Goal: Book appointment/travel/reservation

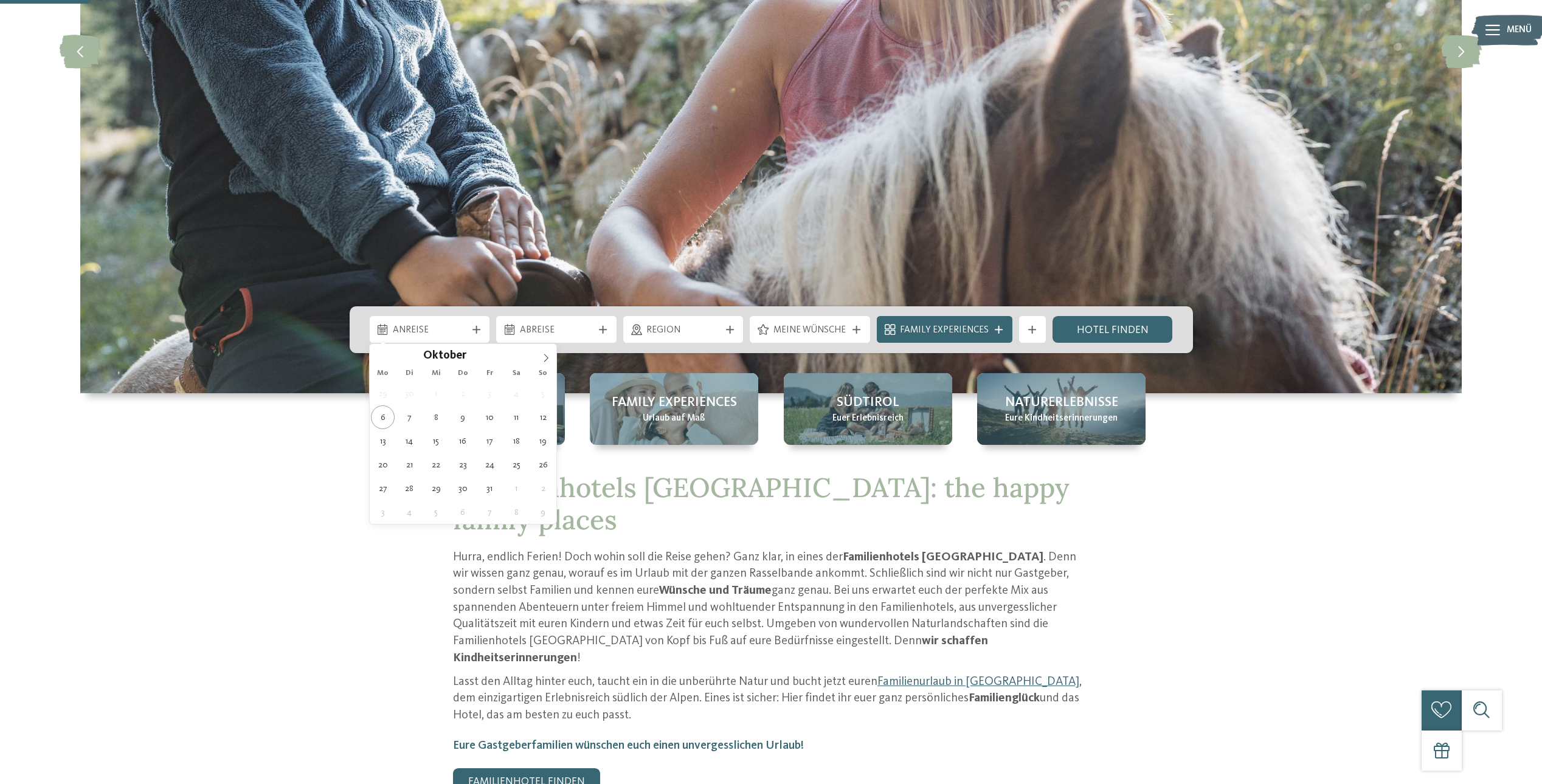
scroll to position [357, 0]
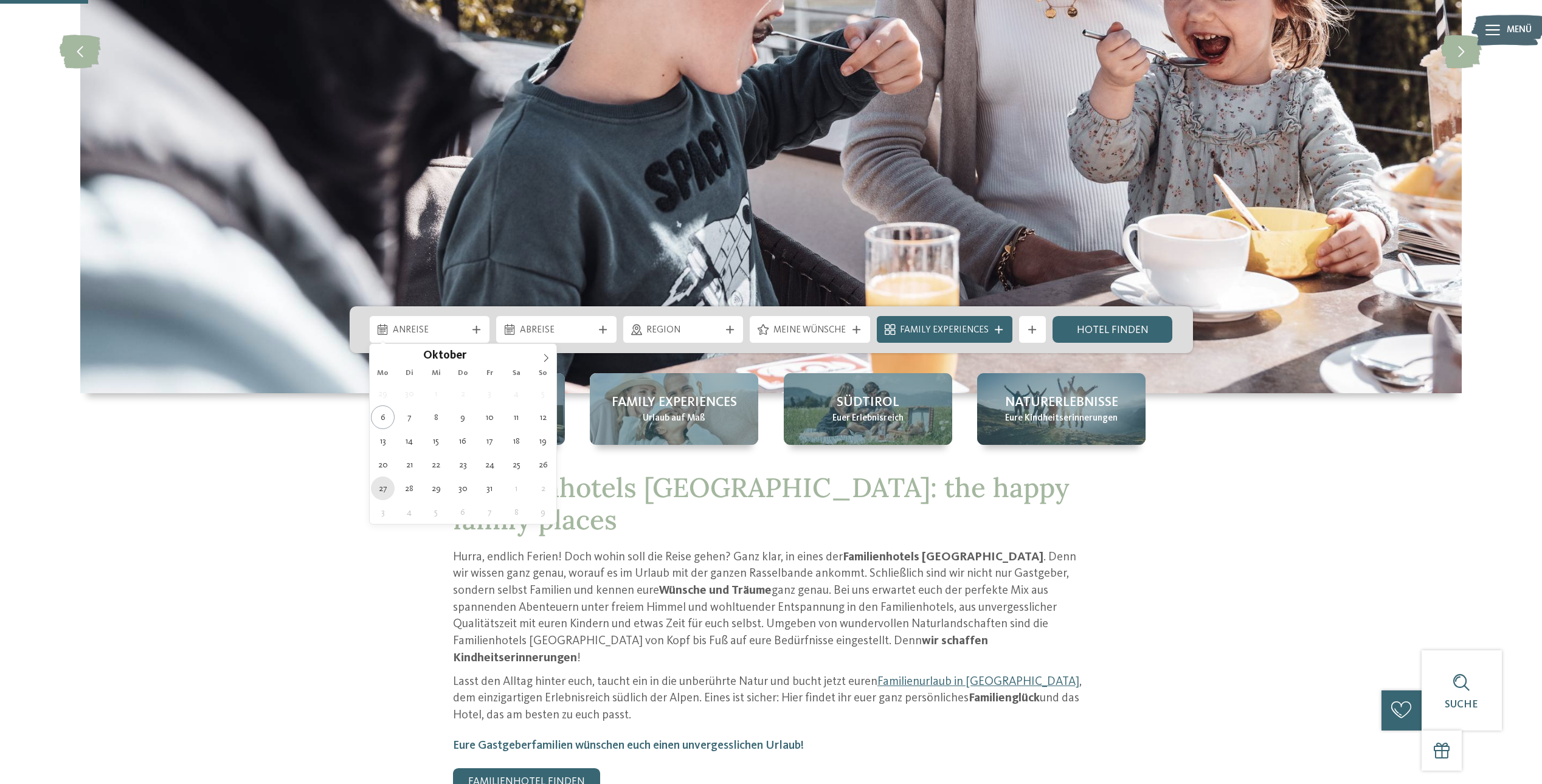
type div "[DATE]"
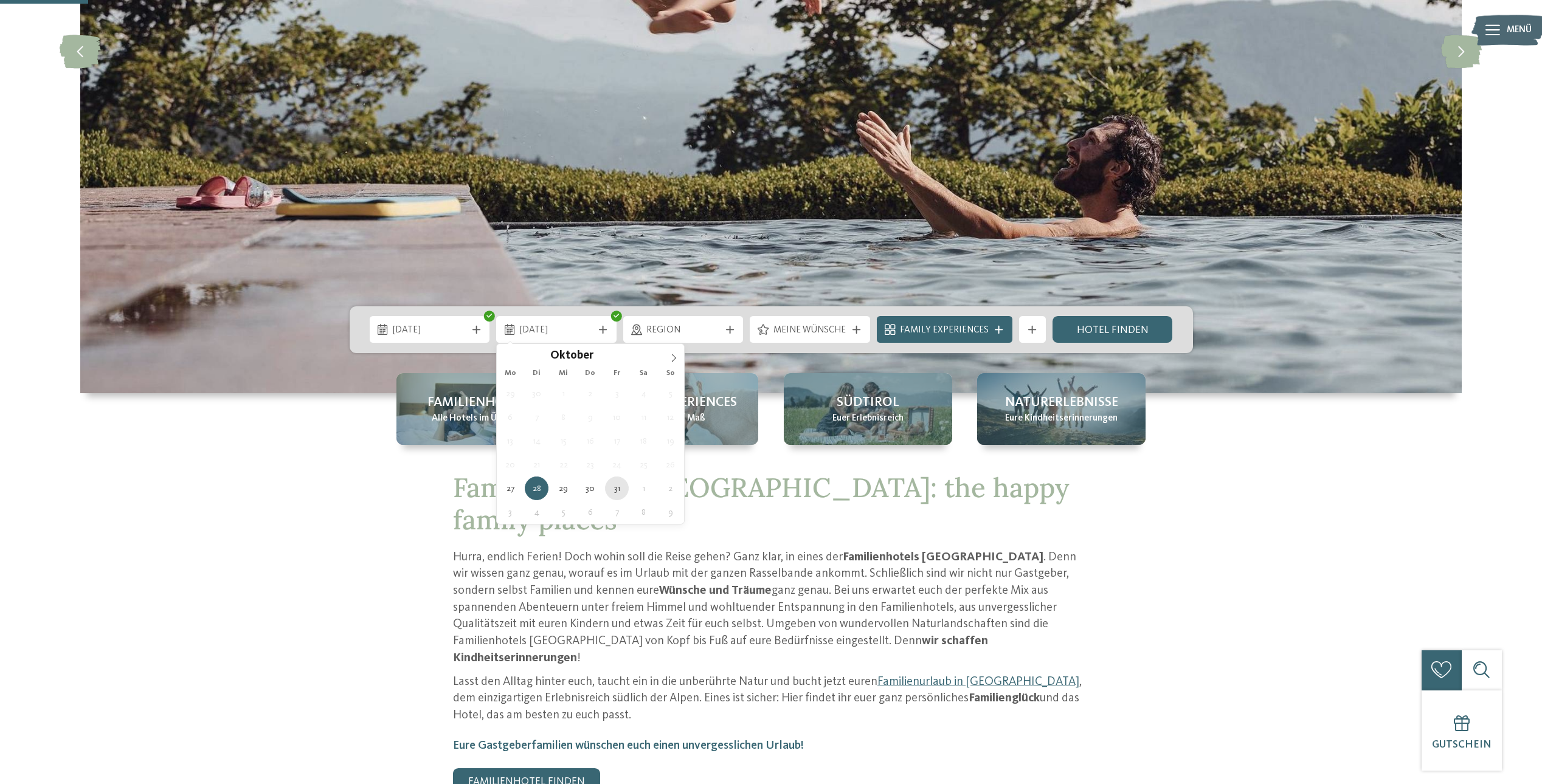
type div "[DATE]"
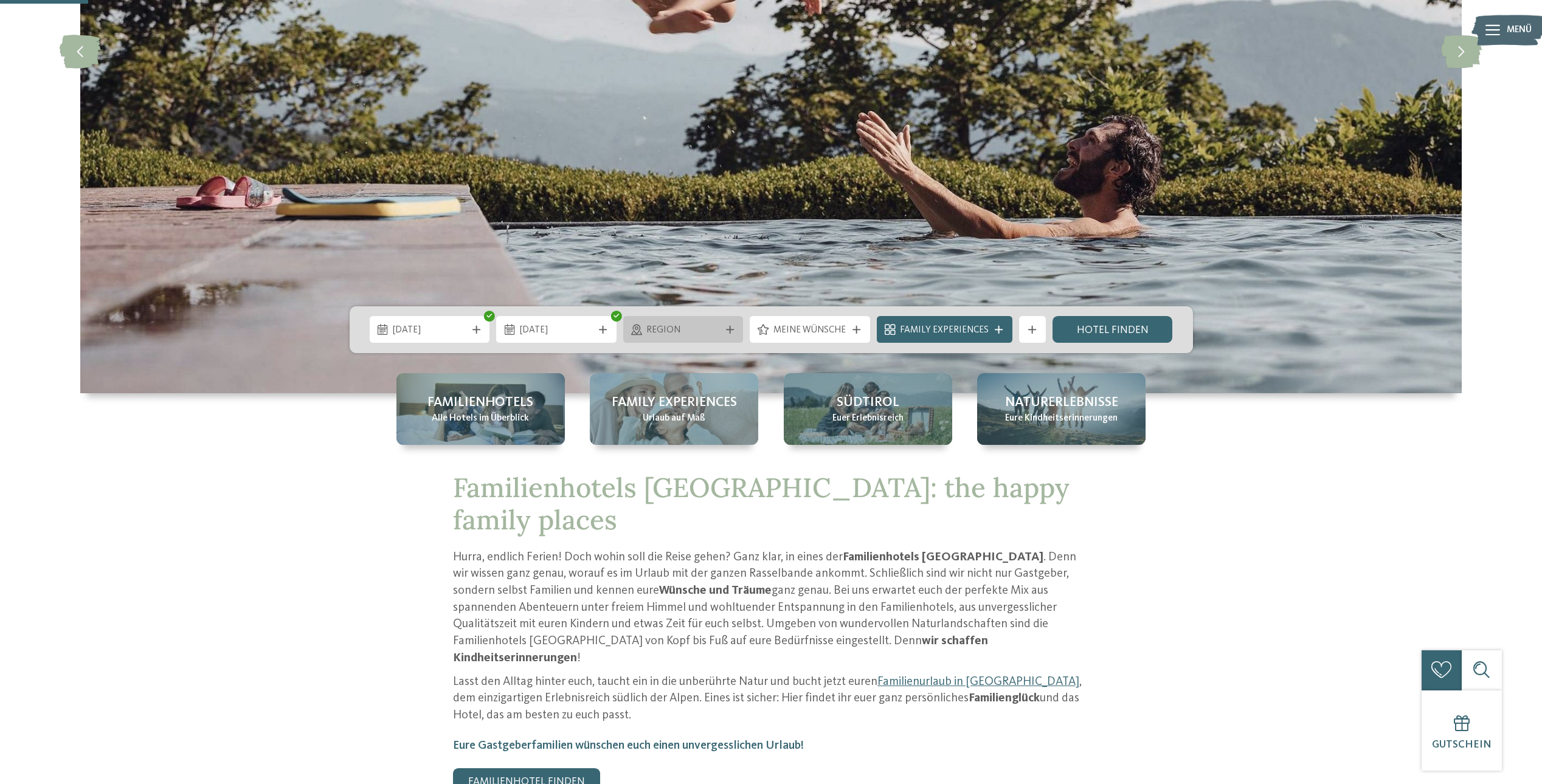
click at [671, 323] on div "Region" at bounding box center [683, 330] width 81 height 14
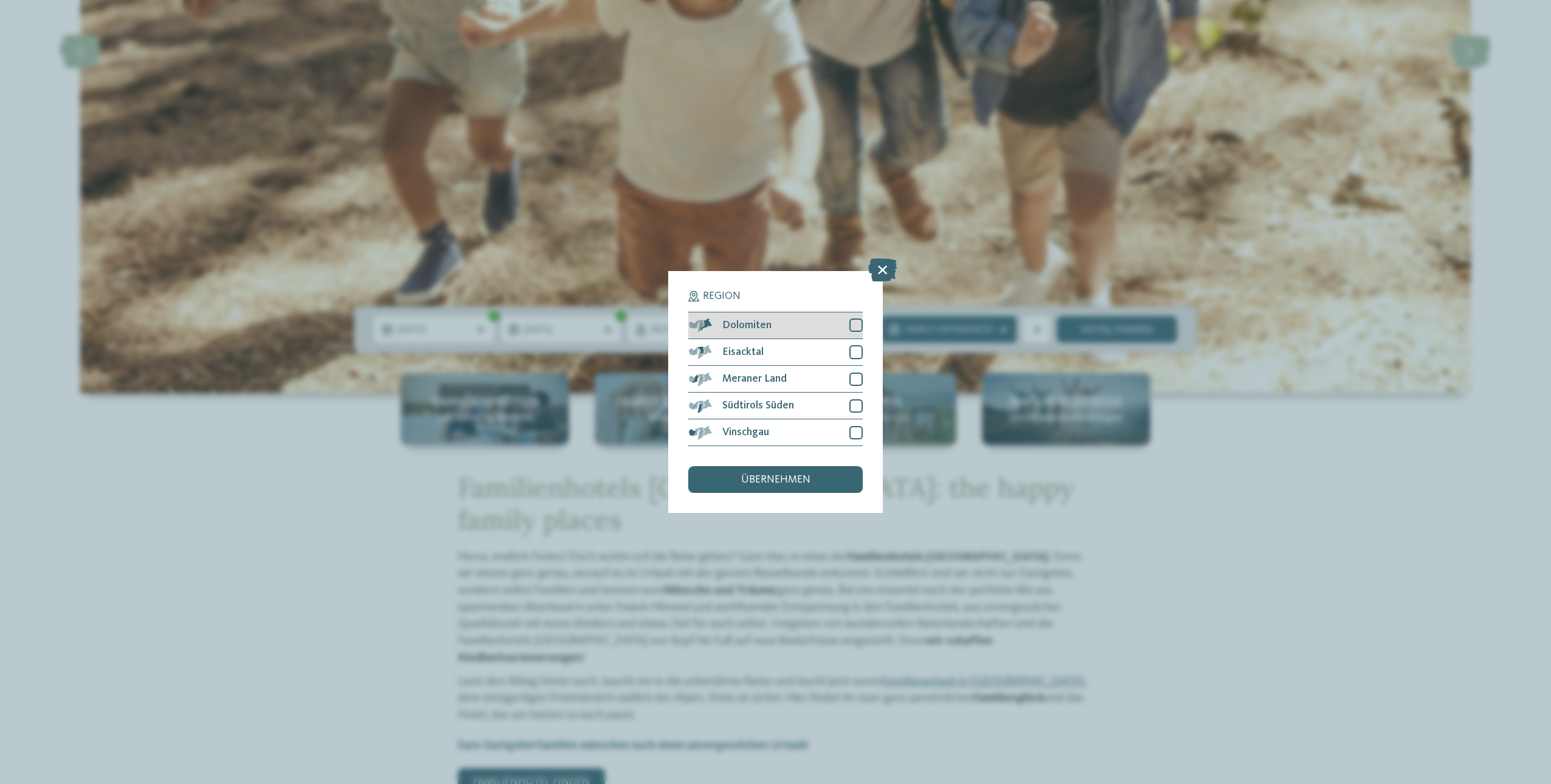
click at [851, 324] on div at bounding box center [855, 325] width 13 height 13
click at [853, 341] on div "Eisacktal" at bounding box center [775, 352] width 174 height 27
click at [852, 366] on div "Meraner Land" at bounding box center [775, 379] width 174 height 27
click at [853, 391] on div "Meraner Land" at bounding box center [775, 379] width 174 height 27
click at [854, 406] on div at bounding box center [855, 405] width 13 height 13
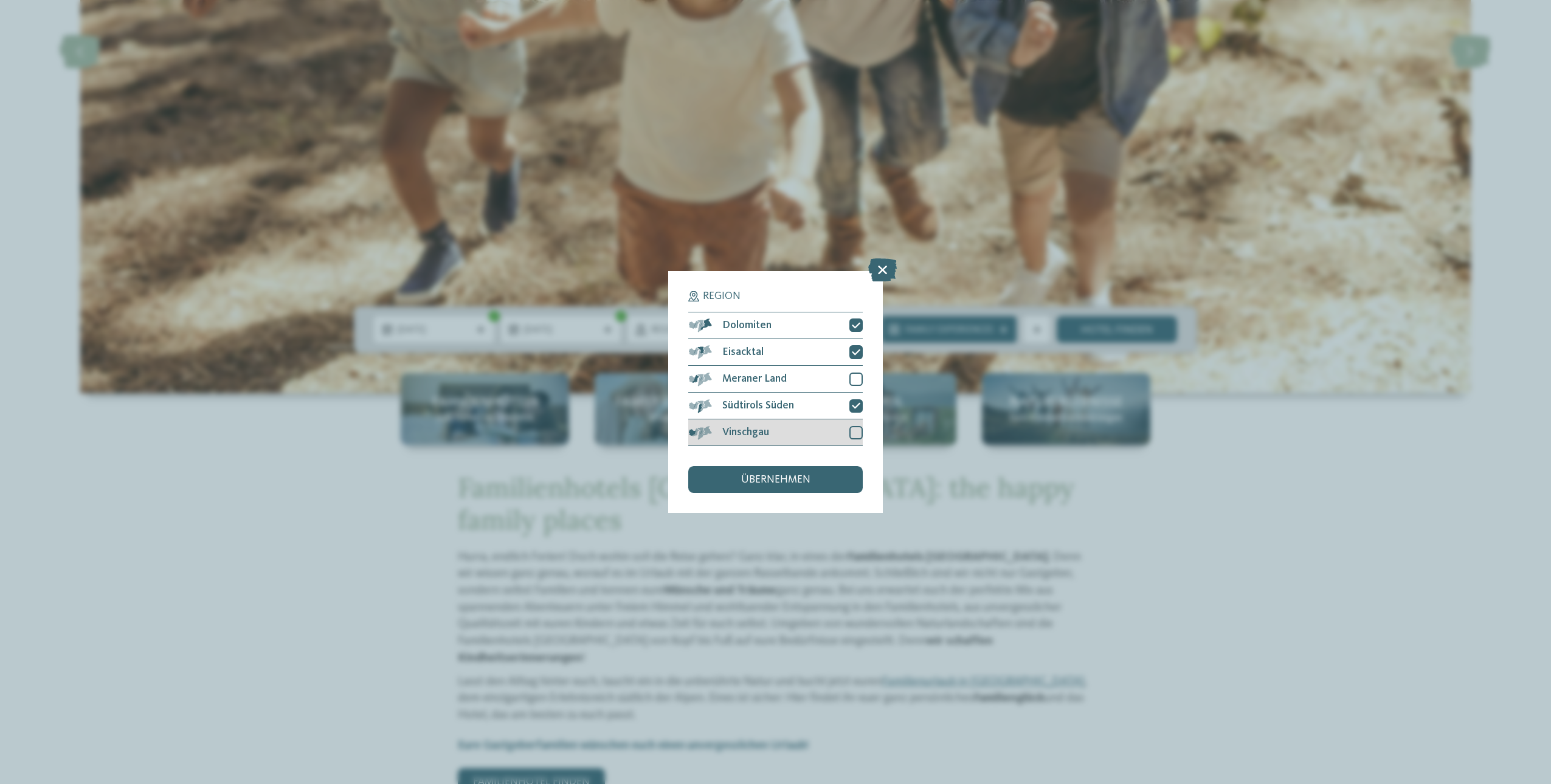
click at [856, 432] on div at bounding box center [855, 432] width 13 height 13
click at [857, 380] on div at bounding box center [855, 379] width 13 height 13
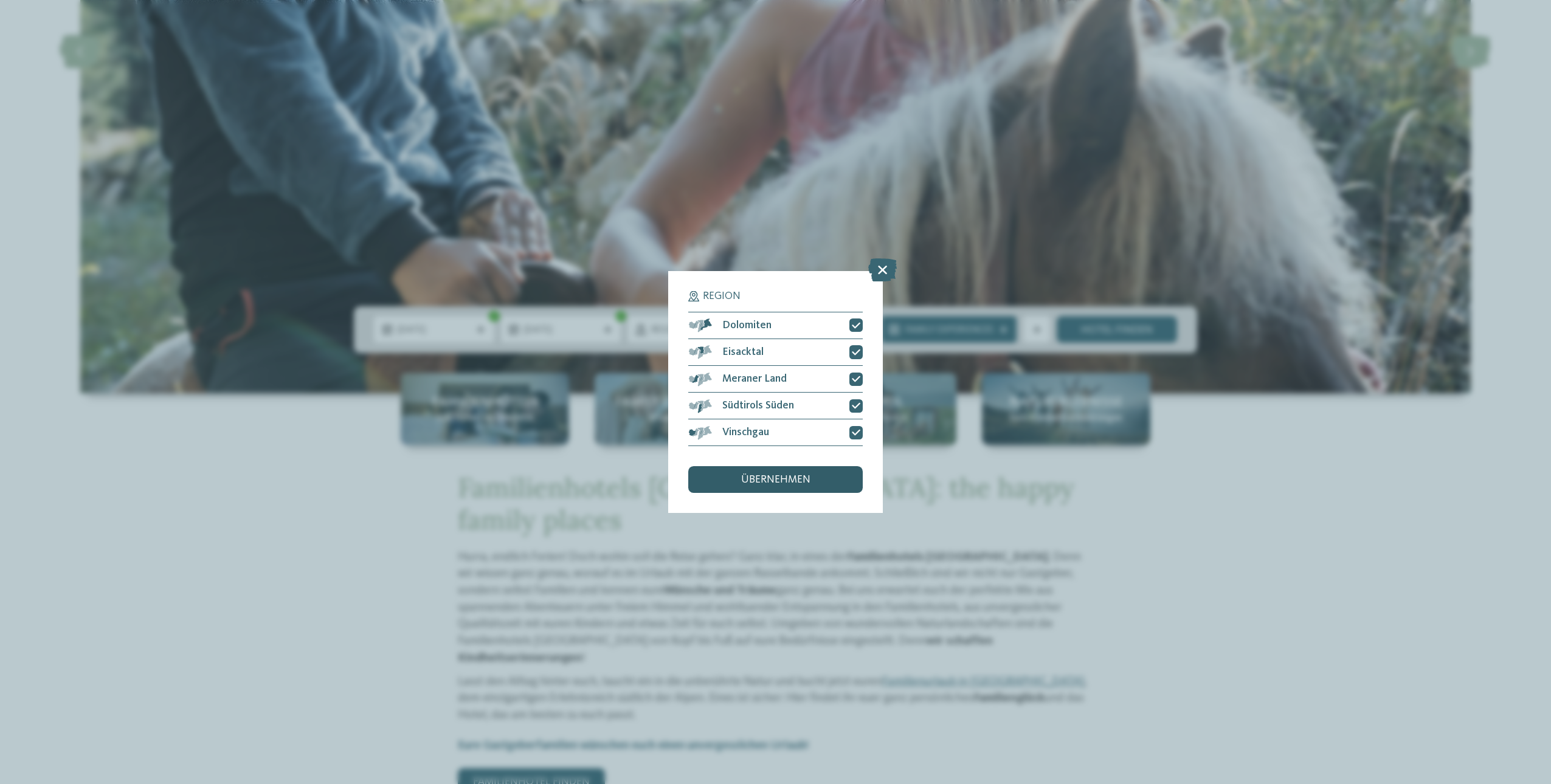
click at [790, 480] on span "übernehmen" at bounding box center [776, 480] width 70 height 11
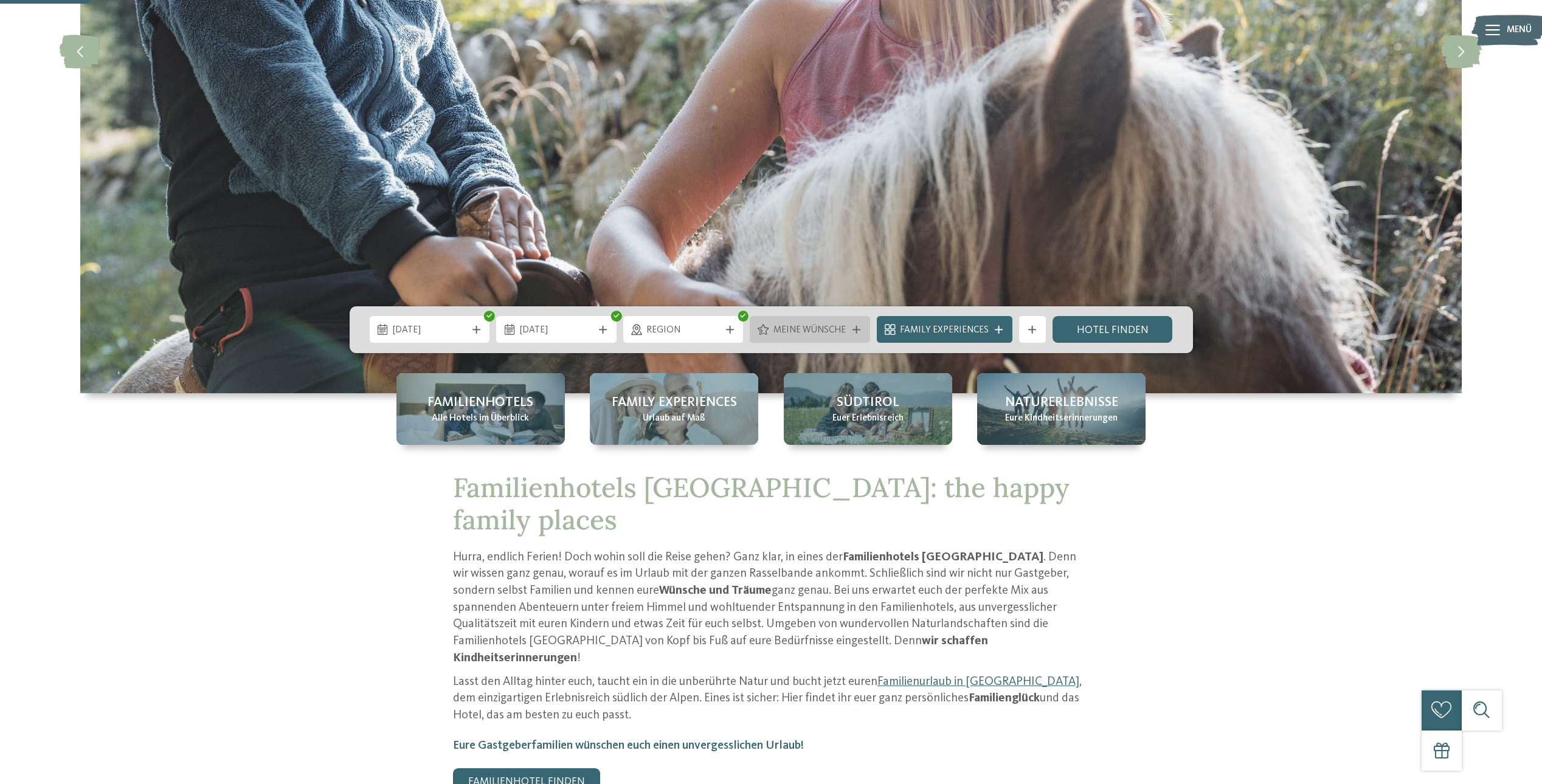
click at [802, 340] on div "Meine Wünsche" at bounding box center [809, 329] width 121 height 27
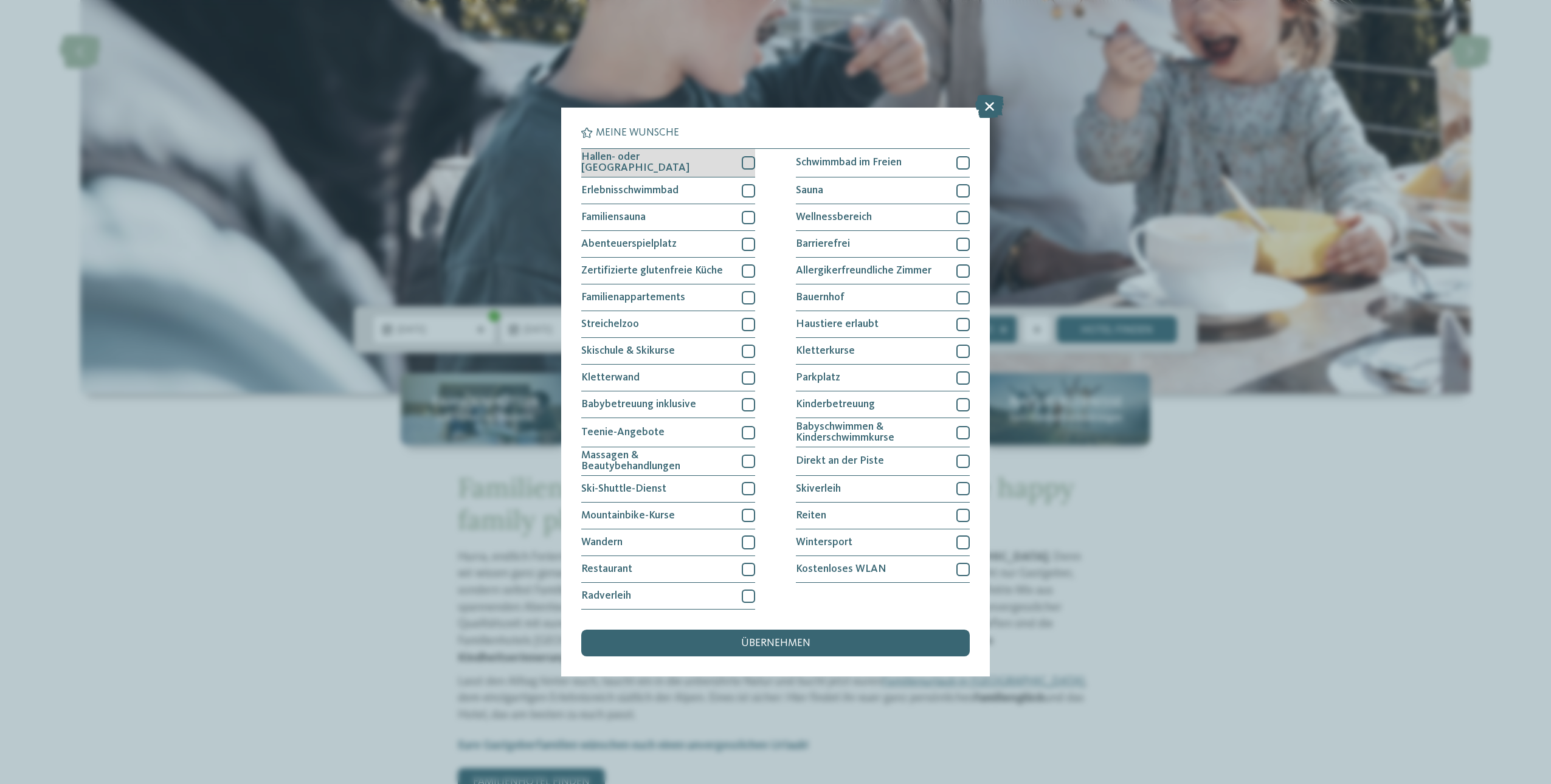
click at [749, 160] on div at bounding box center [748, 162] width 13 height 13
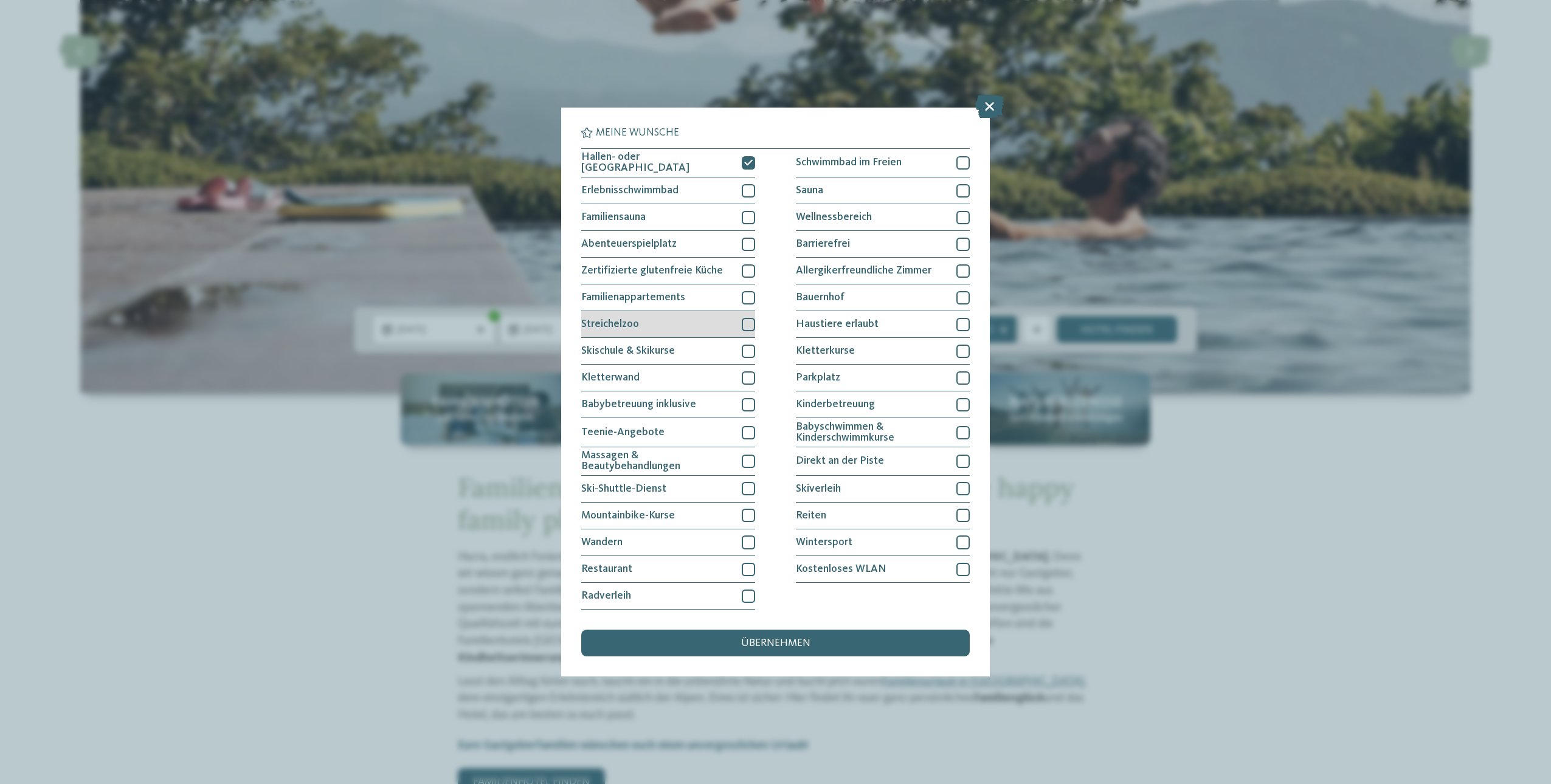
click at [754, 324] on div at bounding box center [748, 324] width 13 height 13
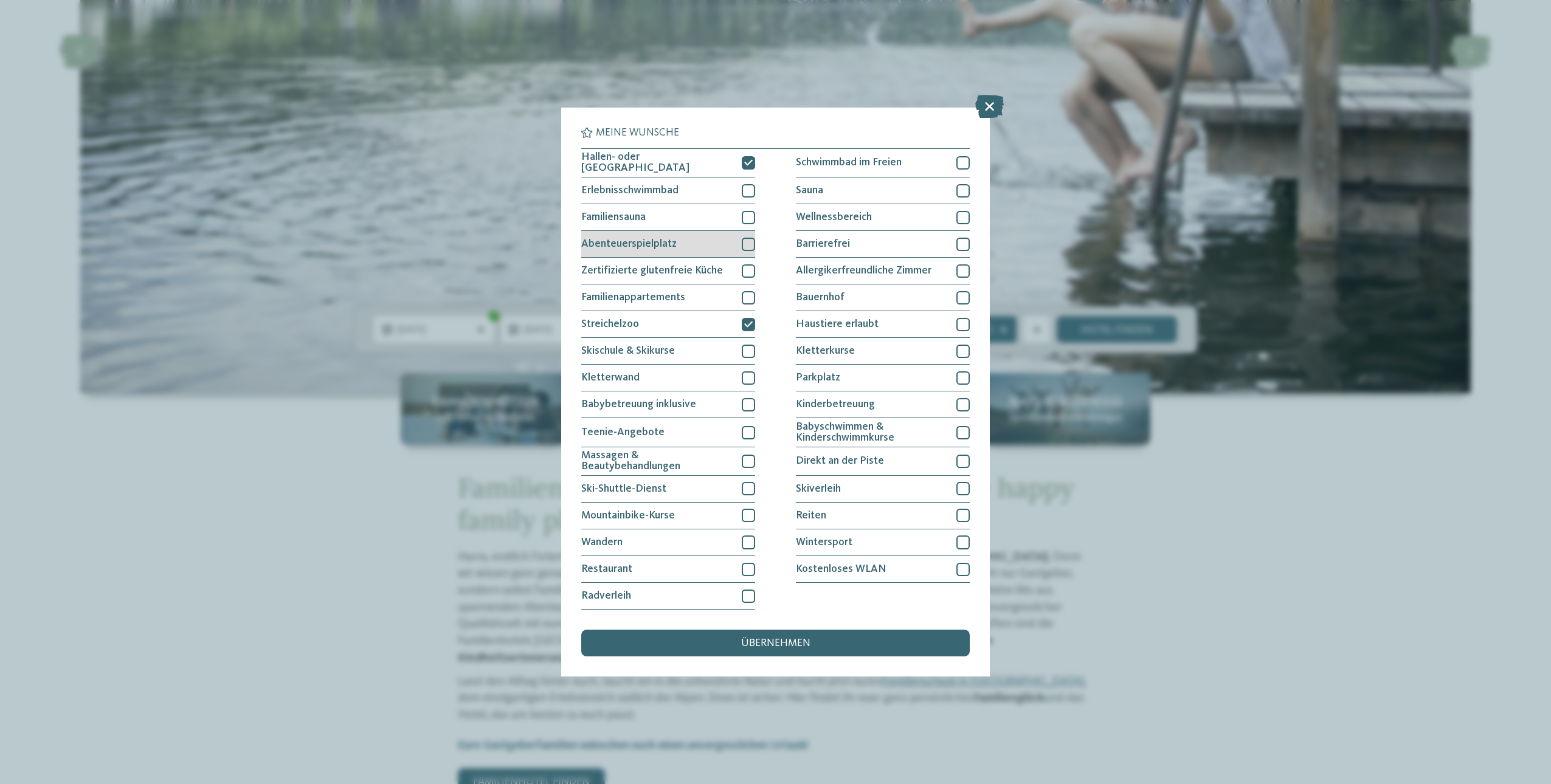
click at [751, 241] on div at bounding box center [748, 244] width 13 height 13
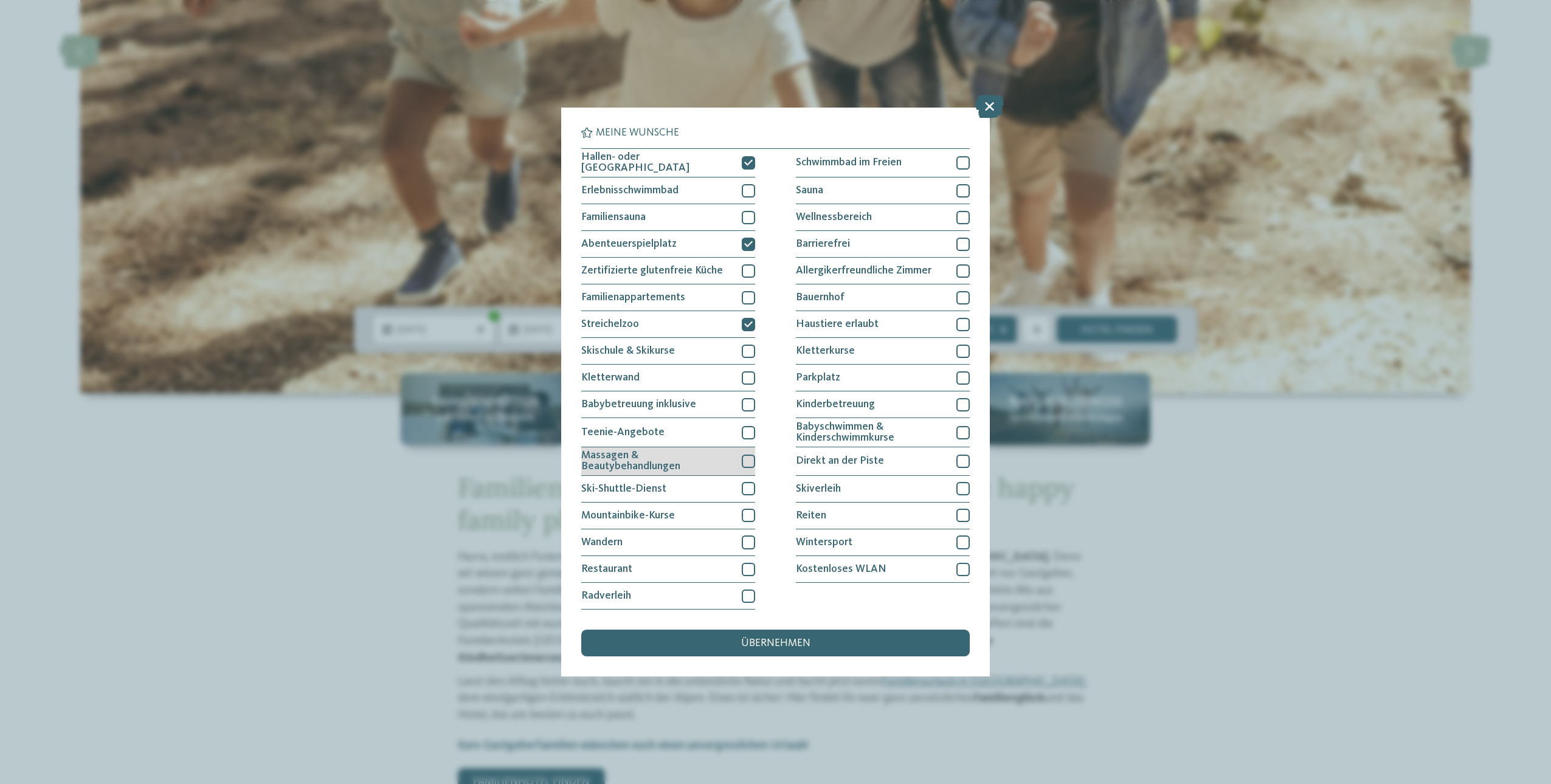
click at [740, 460] on div "Massagen & Beautybehandlungen" at bounding box center [668, 461] width 174 height 28
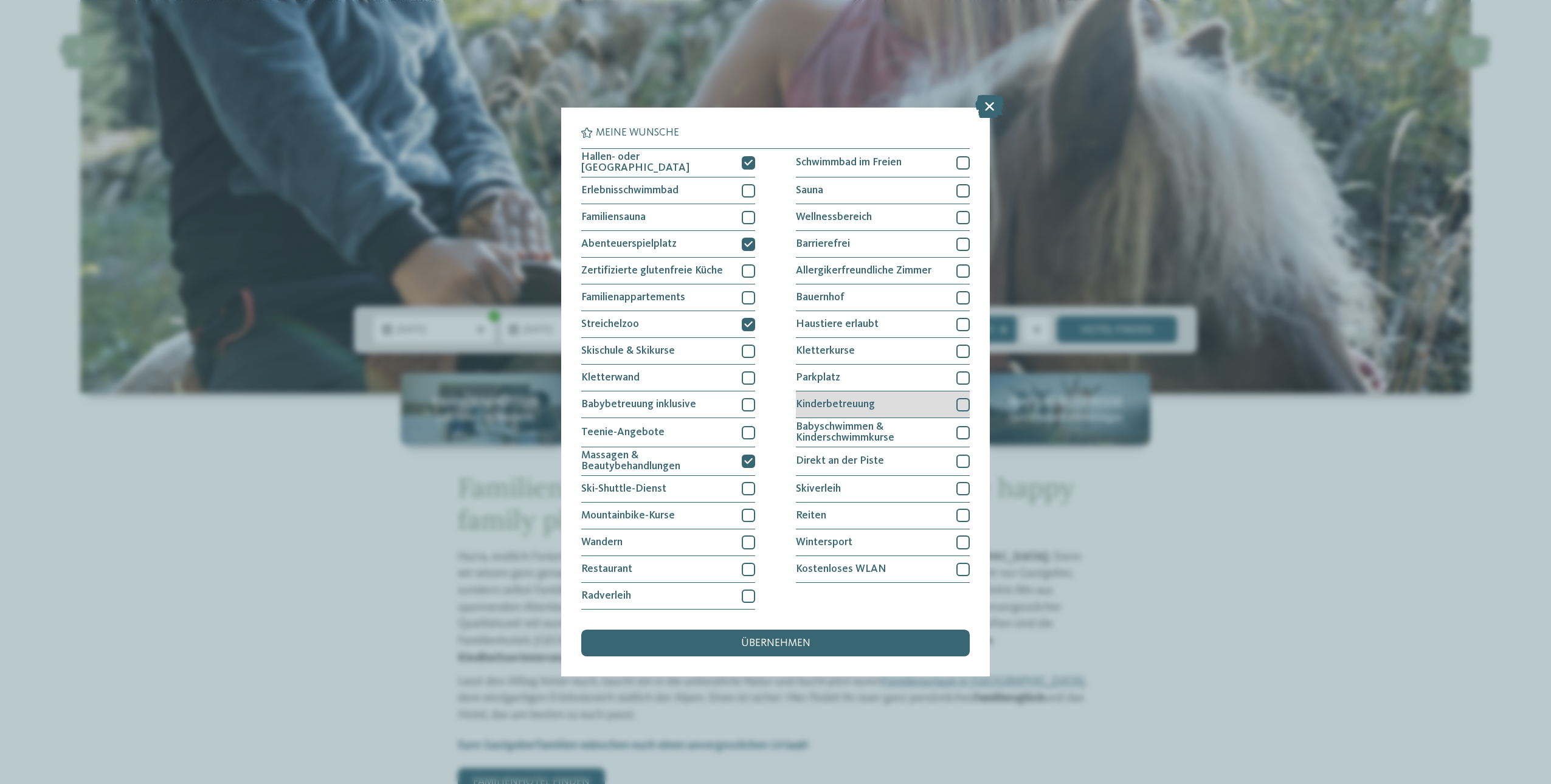
click at [887, 412] on div "Kinderbetreuung" at bounding box center [883, 405] width 174 height 27
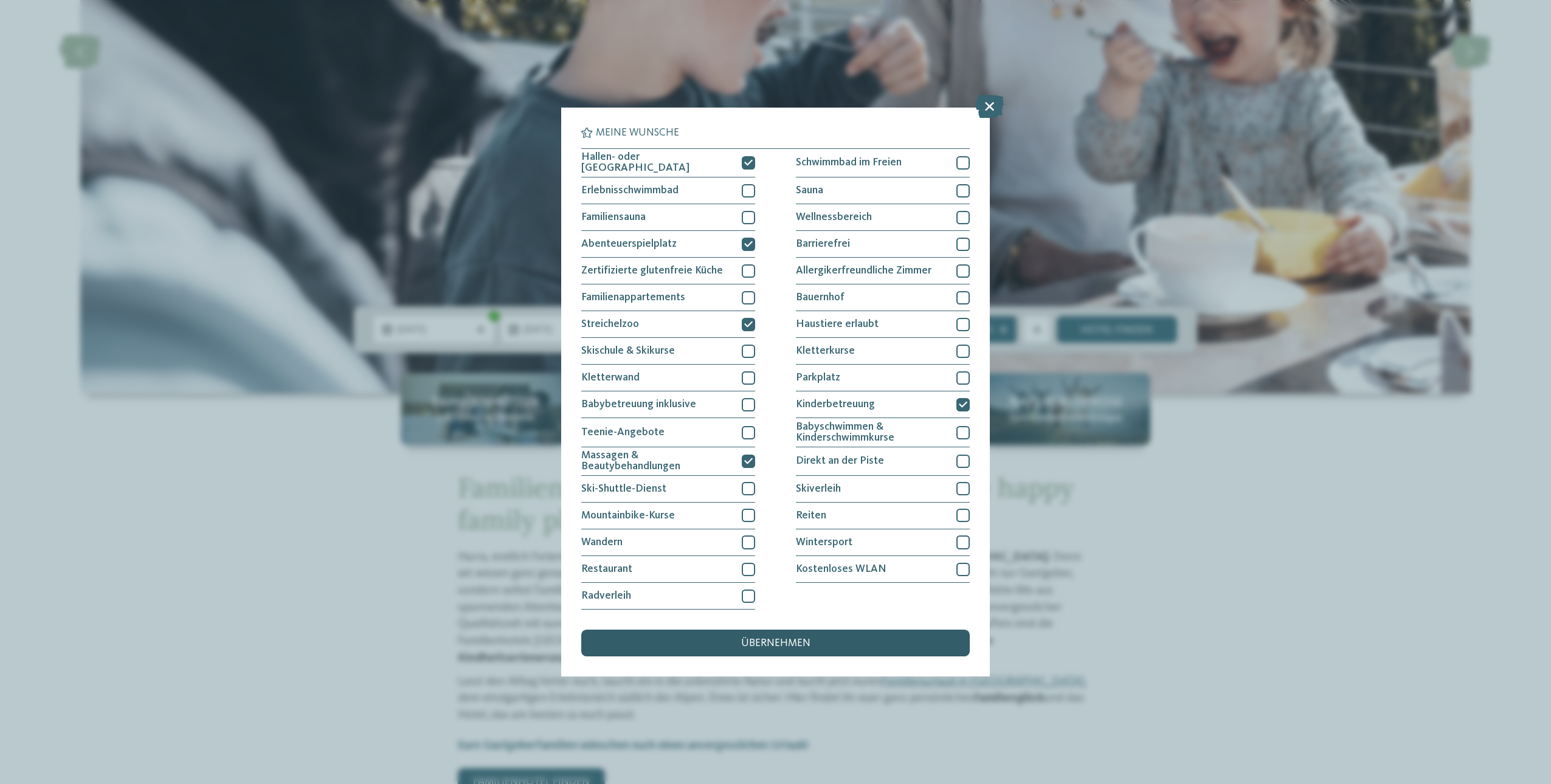
click at [773, 639] on span "übernehmen" at bounding box center [776, 644] width 70 height 11
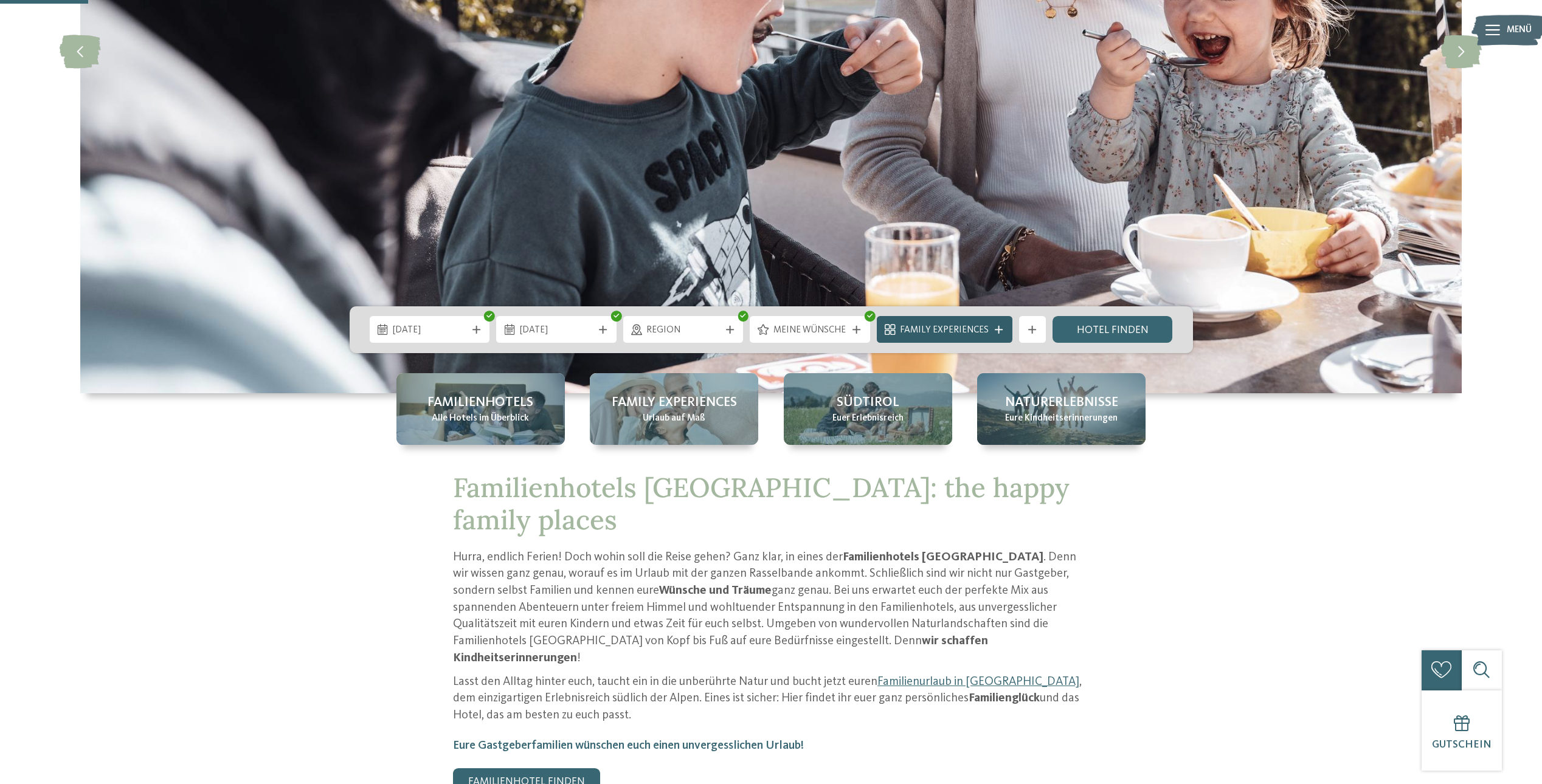
click at [930, 329] on span "Family Experiences" at bounding box center [944, 330] width 89 height 13
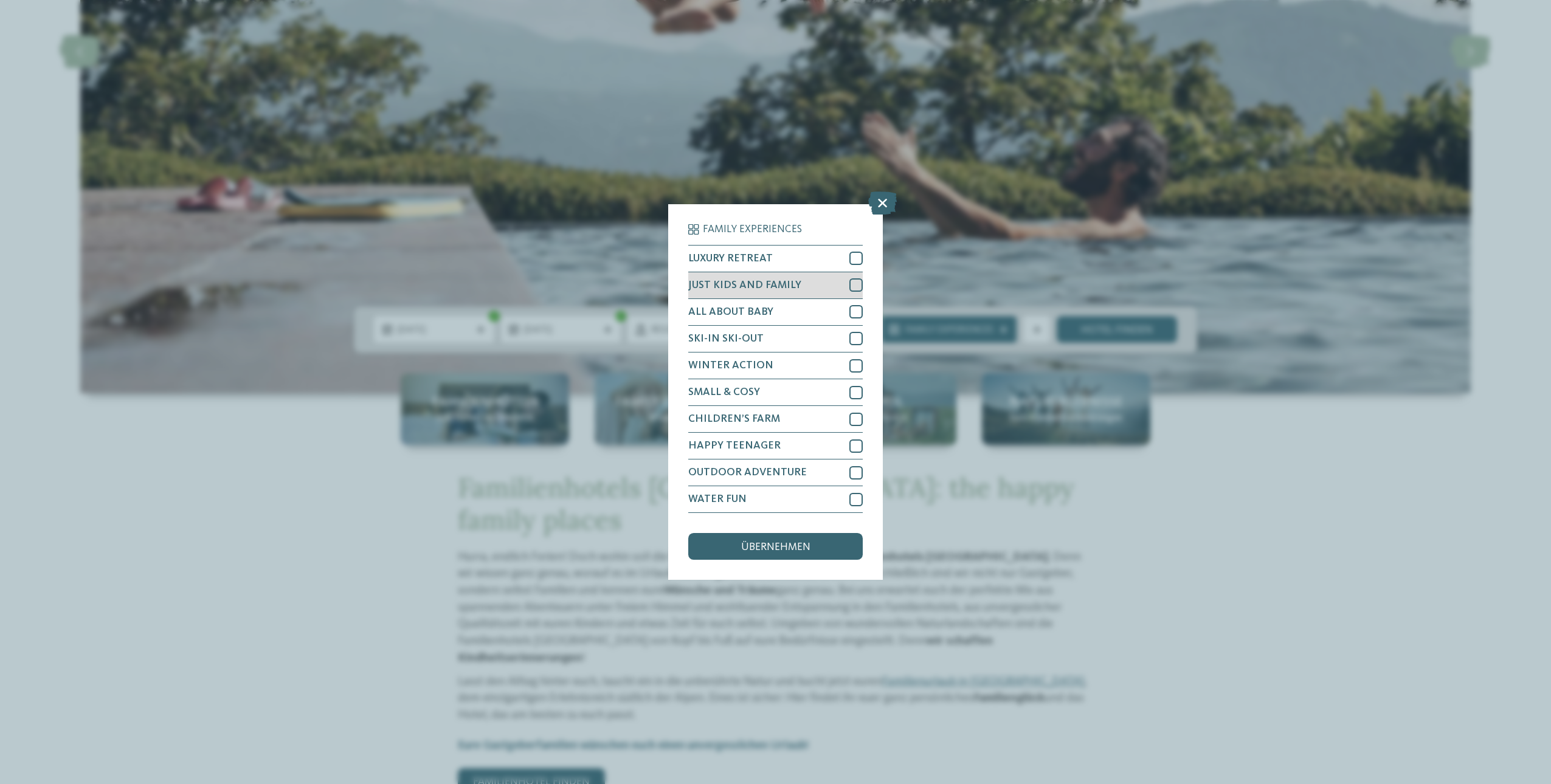
click at [854, 284] on div at bounding box center [855, 284] width 13 height 13
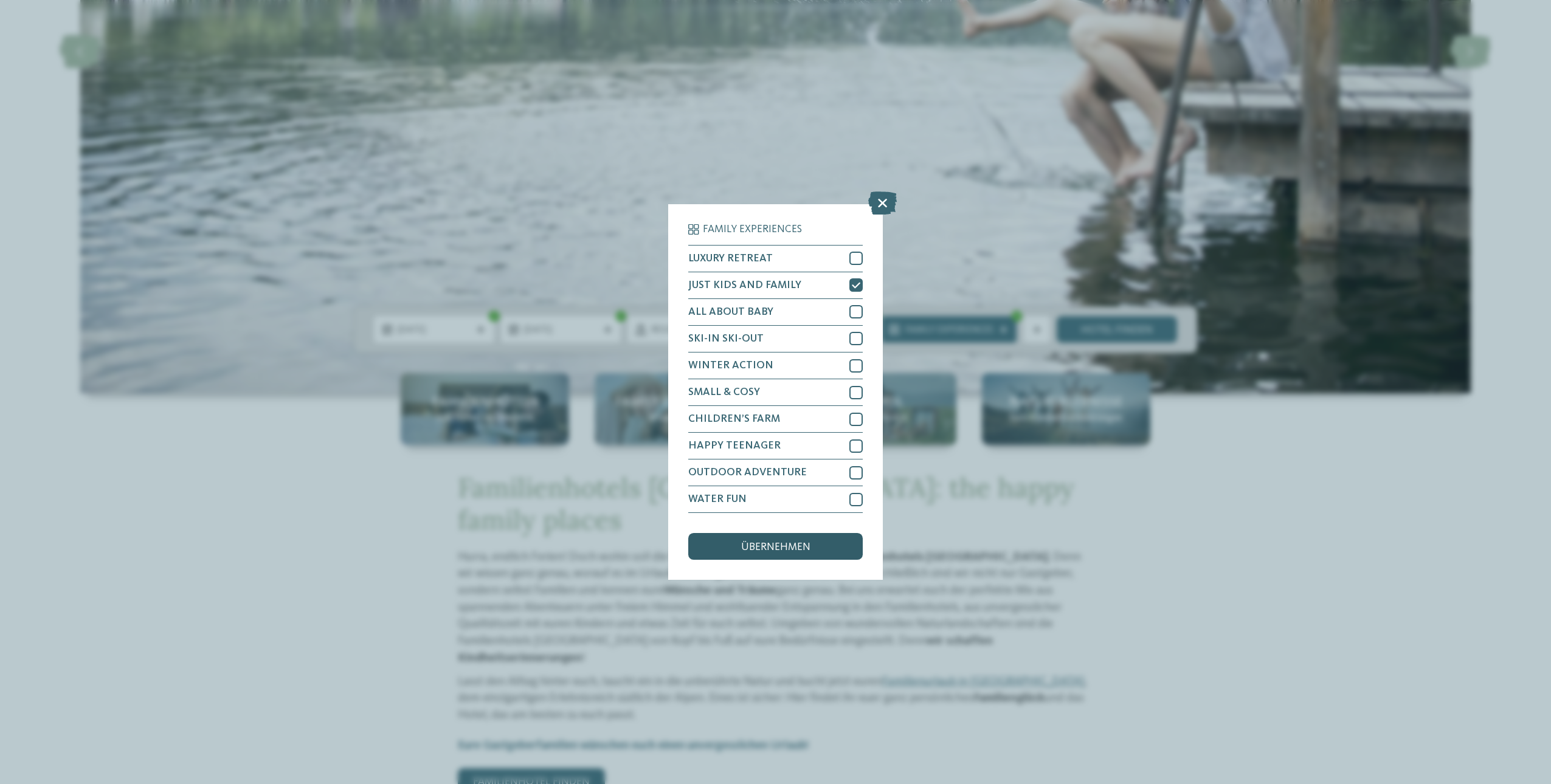
click at [804, 545] on span "übernehmen" at bounding box center [776, 547] width 70 height 11
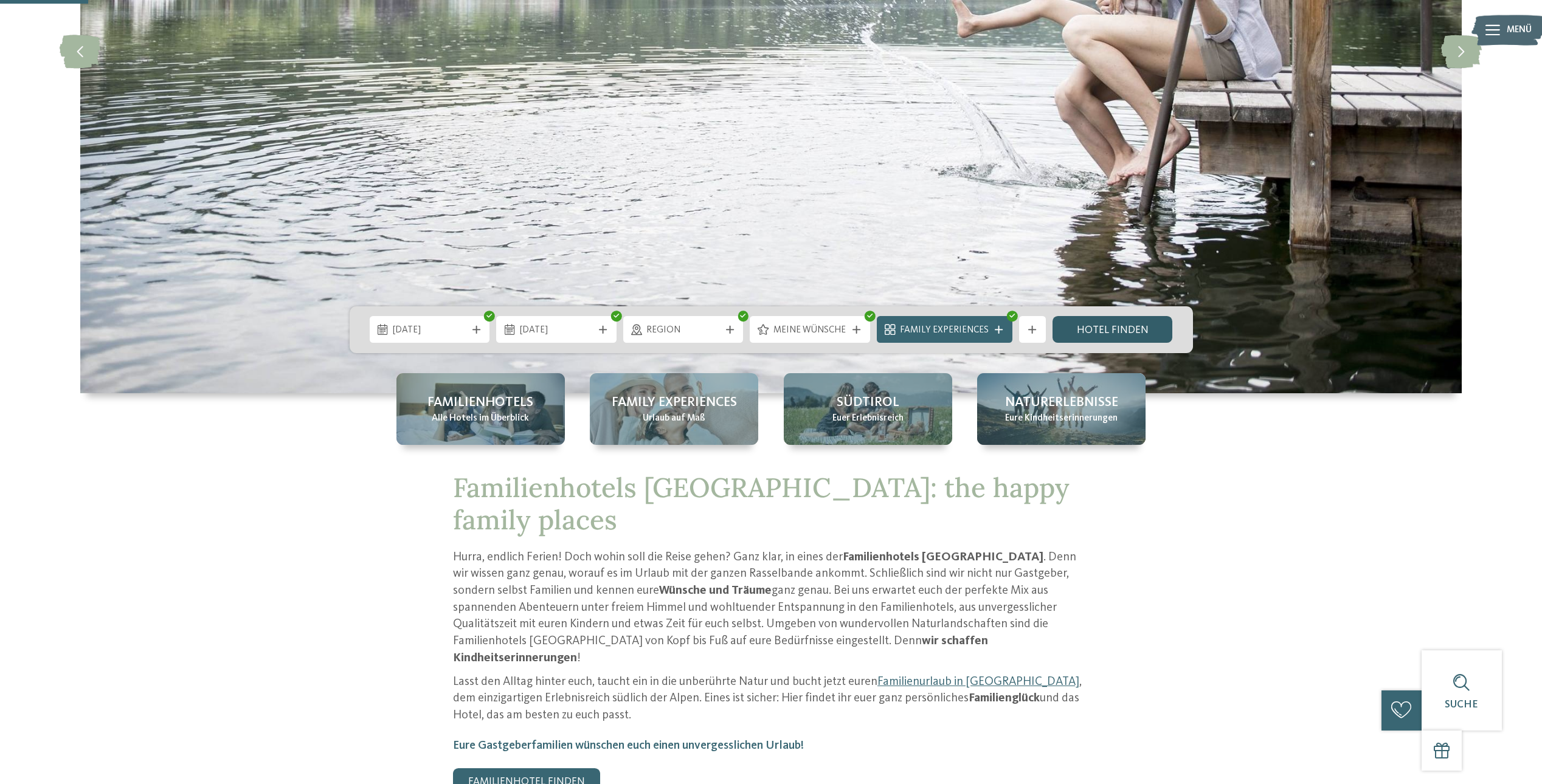
click at [1086, 331] on link "Hotel finden" at bounding box center [1112, 329] width 121 height 27
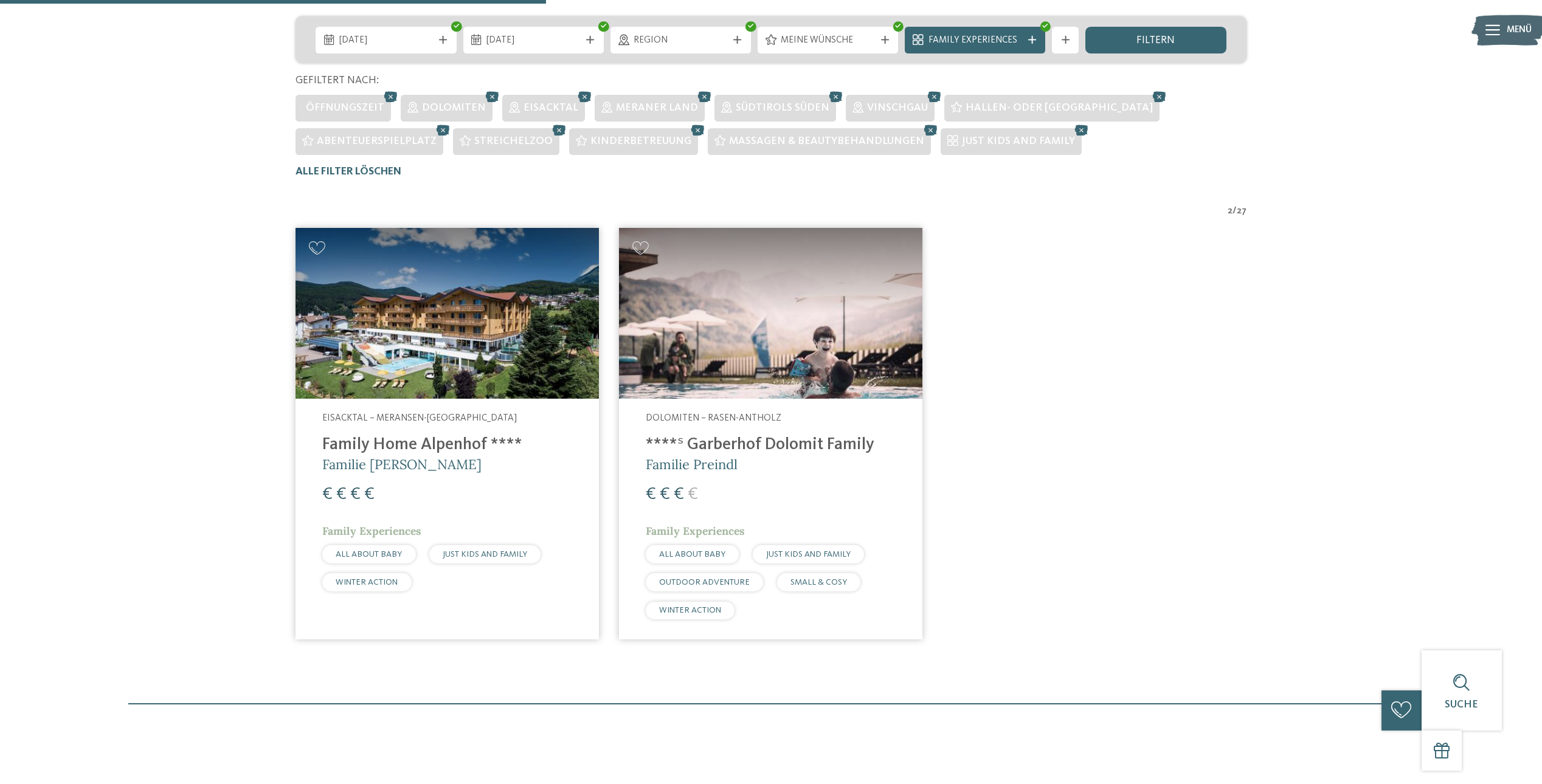
scroll to position [334, 0]
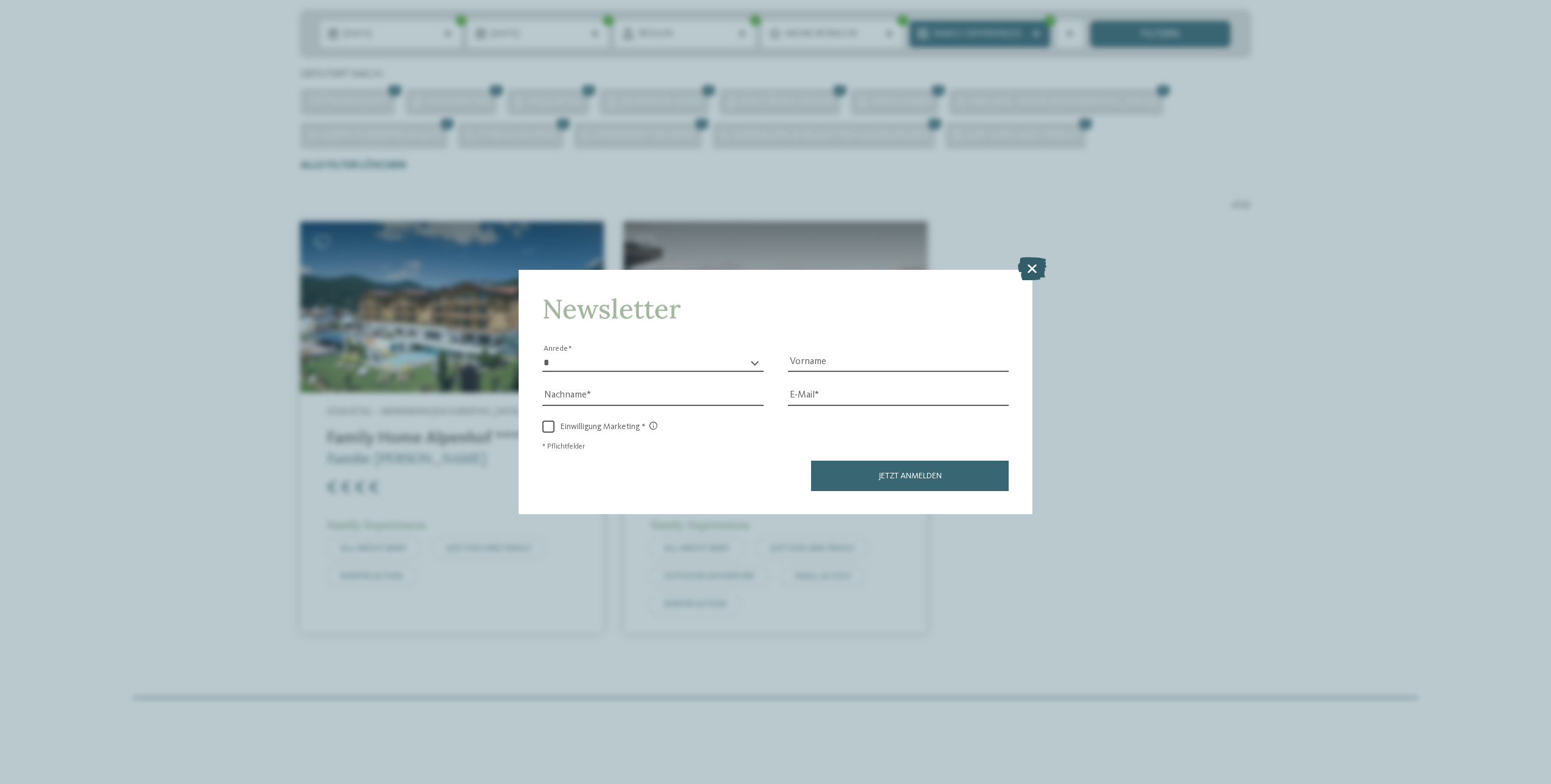
click at [1031, 266] on icon at bounding box center [1032, 268] width 28 height 23
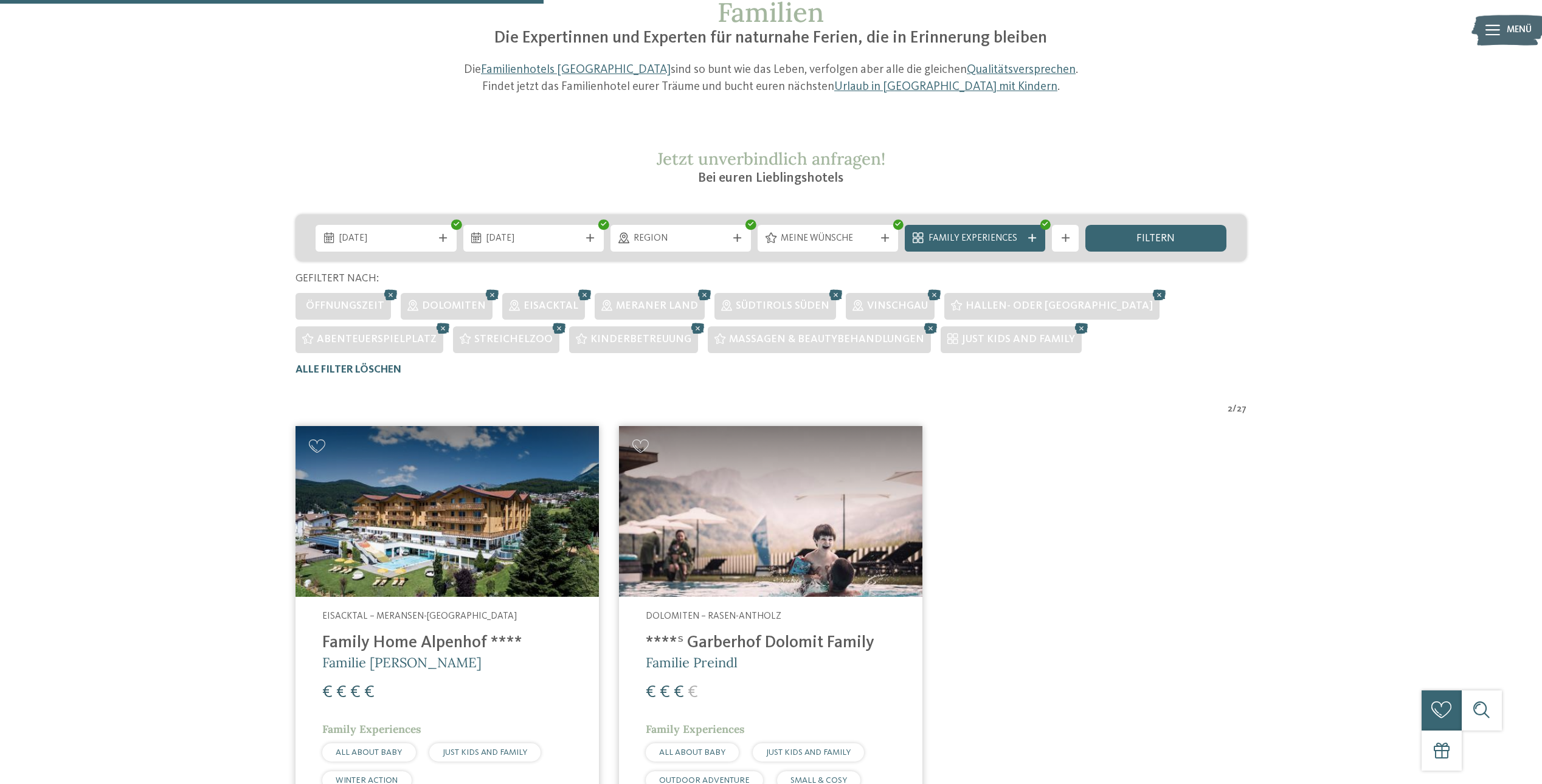
scroll to position [0, 0]
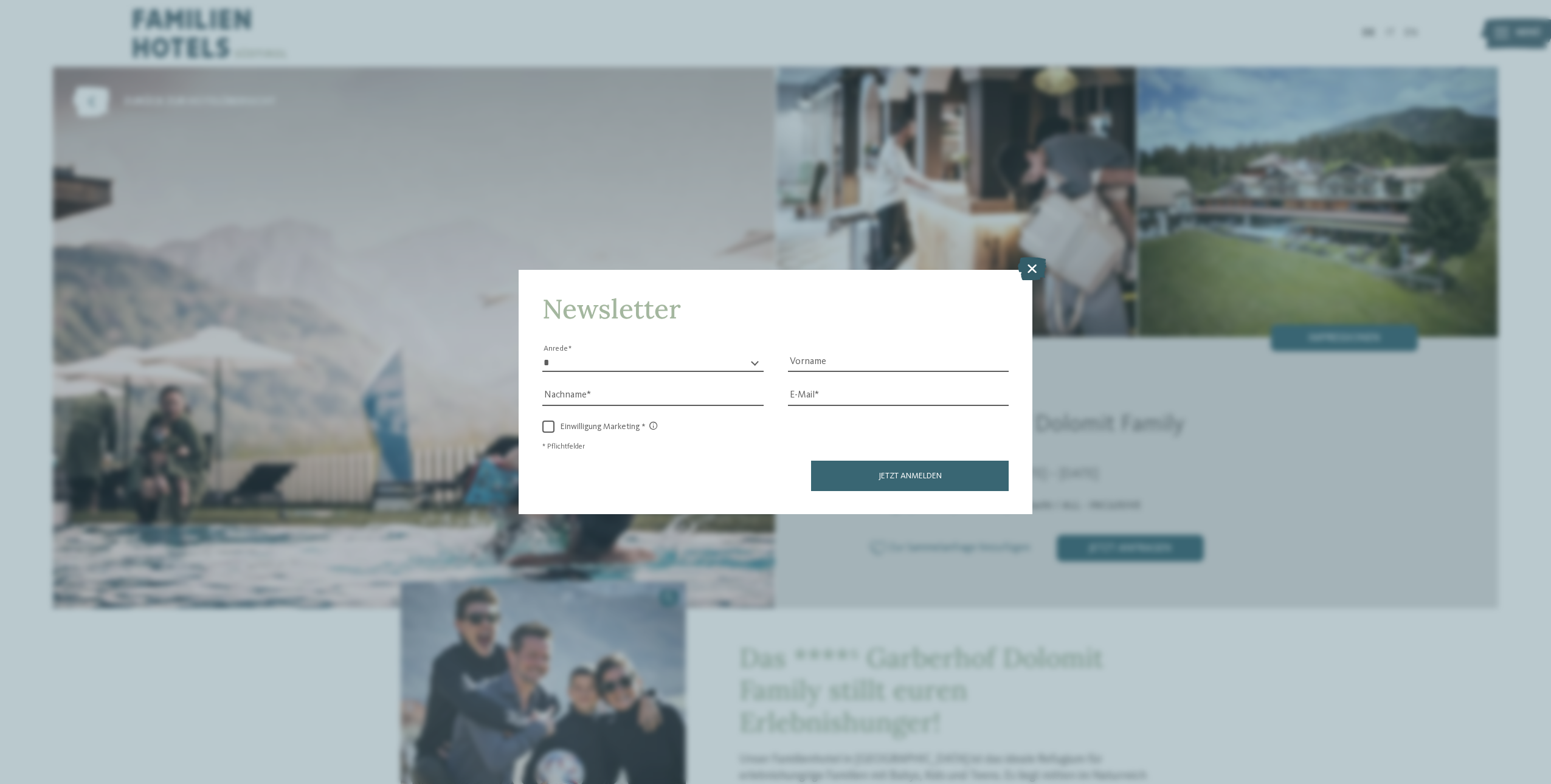
click at [1031, 271] on icon at bounding box center [1032, 268] width 28 height 23
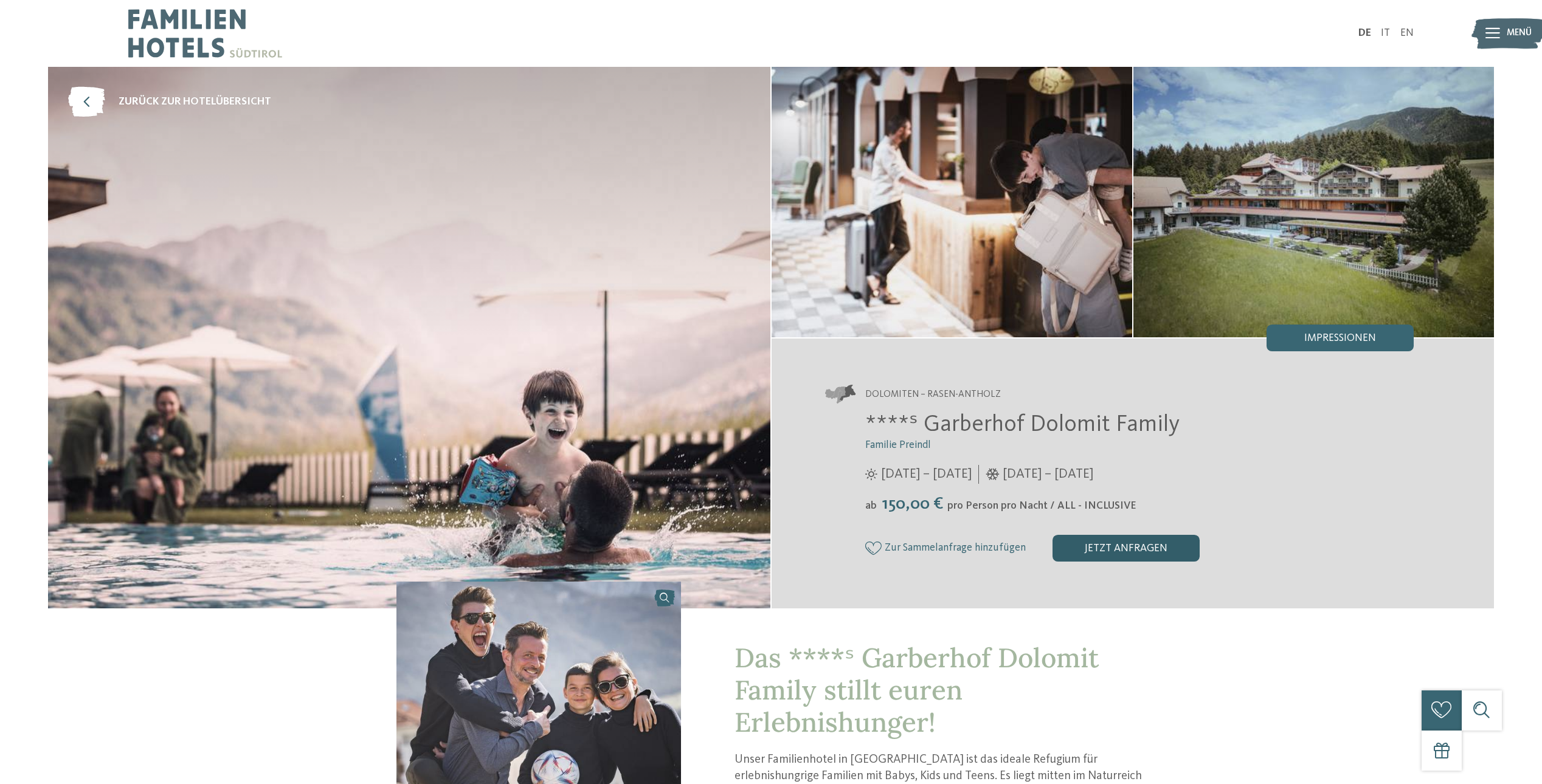
click at [1062, 551] on div "jetzt anfragen" at bounding box center [1126, 548] width 147 height 27
